Goal: Transaction & Acquisition: Subscribe to service/newsletter

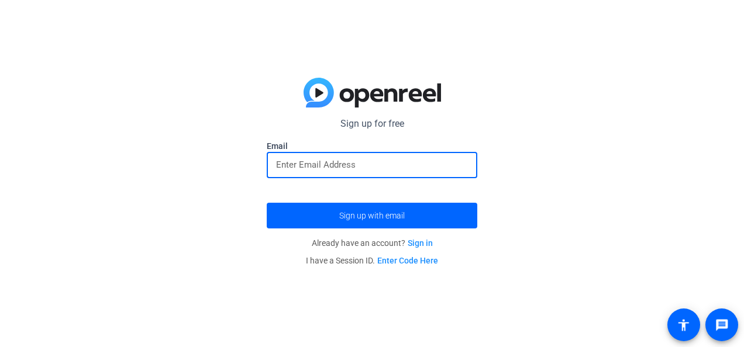
click at [309, 161] on input "email" at bounding box center [372, 165] width 192 height 14
type input "[PERSON_NAME][DOMAIN_NAME][EMAIL_ADDRESS][PERSON_NAME][DOMAIN_NAME]"
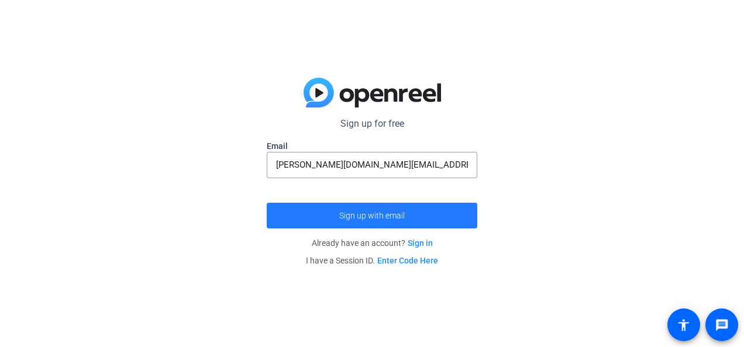
click at [321, 208] on span "submit" at bounding box center [372, 216] width 211 height 28
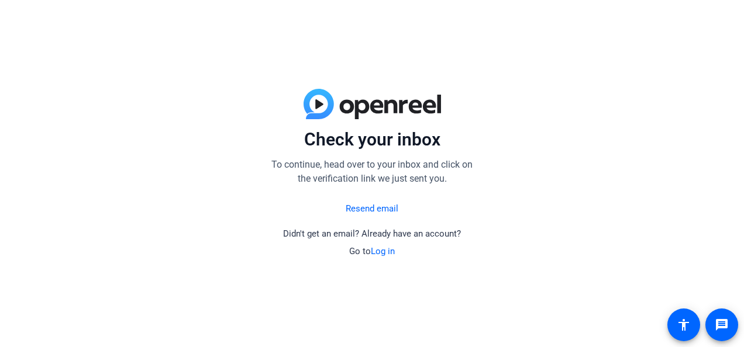
click at [381, 249] on link "Log in" at bounding box center [383, 251] width 24 height 11
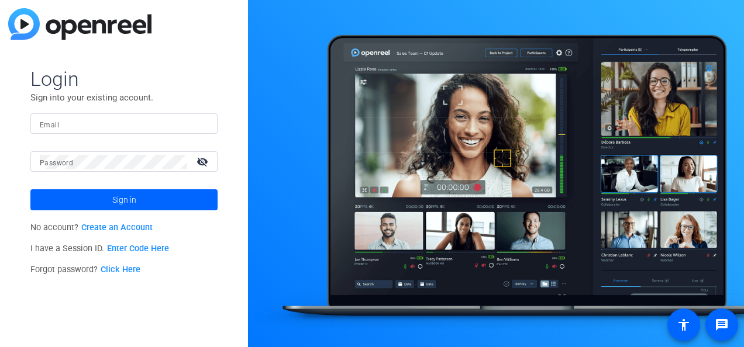
click at [140, 135] on mat-form-field "Email" at bounding box center [123, 132] width 187 height 38
click at [136, 123] on input "Email" at bounding box center [124, 124] width 168 height 14
type input "[PERSON_NAME][DOMAIN_NAME][EMAIL_ADDRESS][PERSON_NAME][DOMAIN_NAME]"
click at [149, 225] on link "Create an Account" at bounding box center [116, 228] width 71 height 10
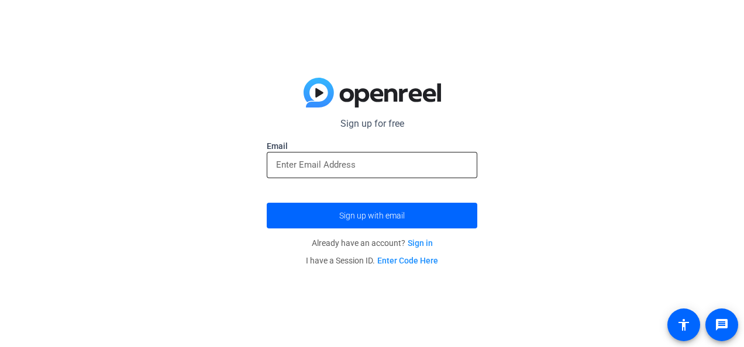
click at [267, 172] on div at bounding box center [372, 165] width 211 height 26
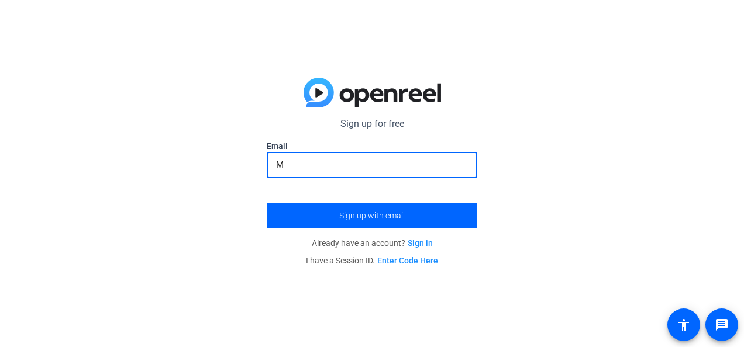
type input "[PERSON_NAME][DOMAIN_NAME][EMAIL_ADDRESS][PERSON_NAME][DOMAIN_NAME]"
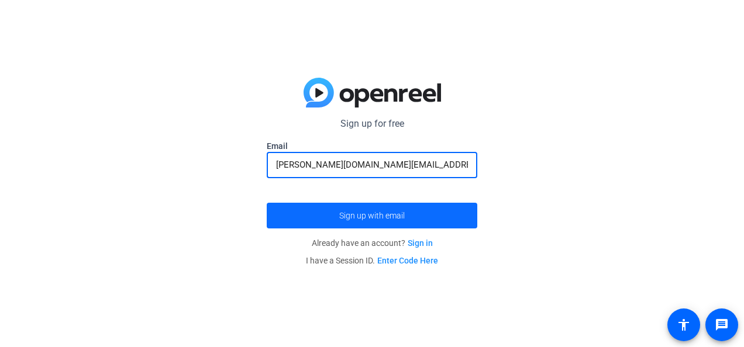
click at [325, 223] on span "submit" at bounding box center [372, 216] width 211 height 28
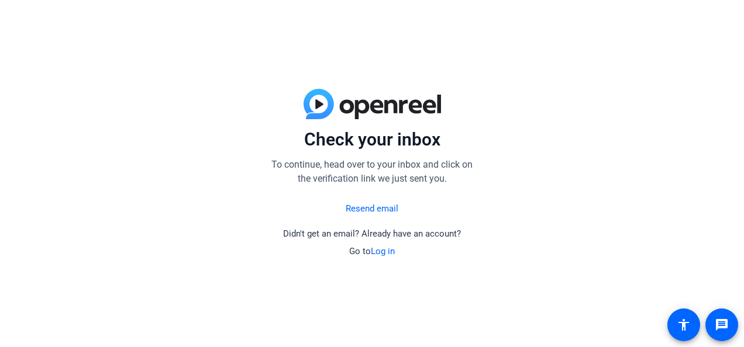
click at [386, 254] on link "Log in" at bounding box center [383, 251] width 24 height 11
